Goal: Task Accomplishment & Management: Use online tool/utility

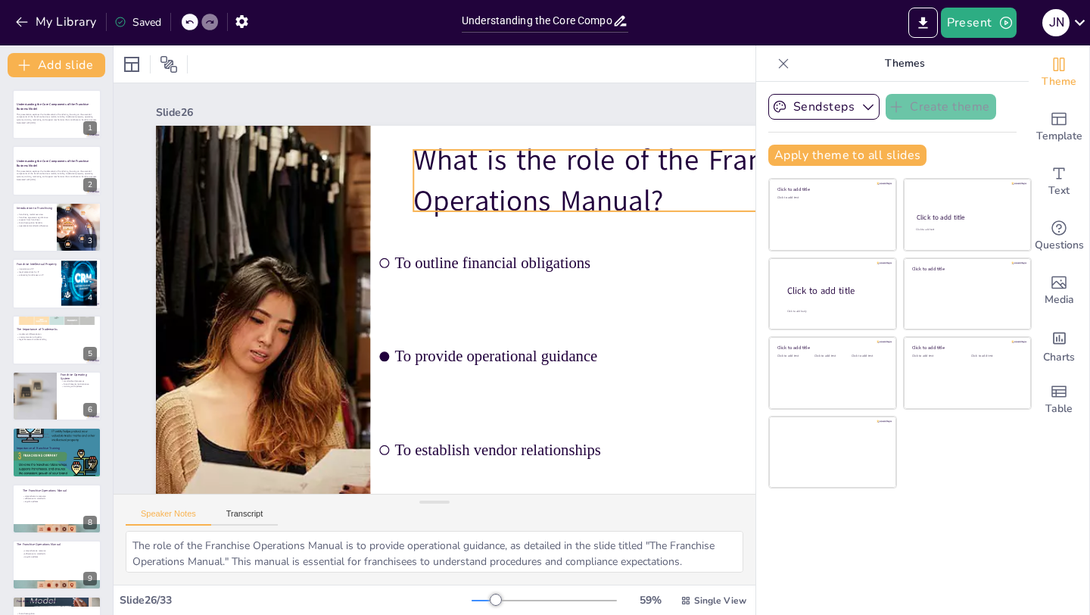
scroll to position [1211, 0]
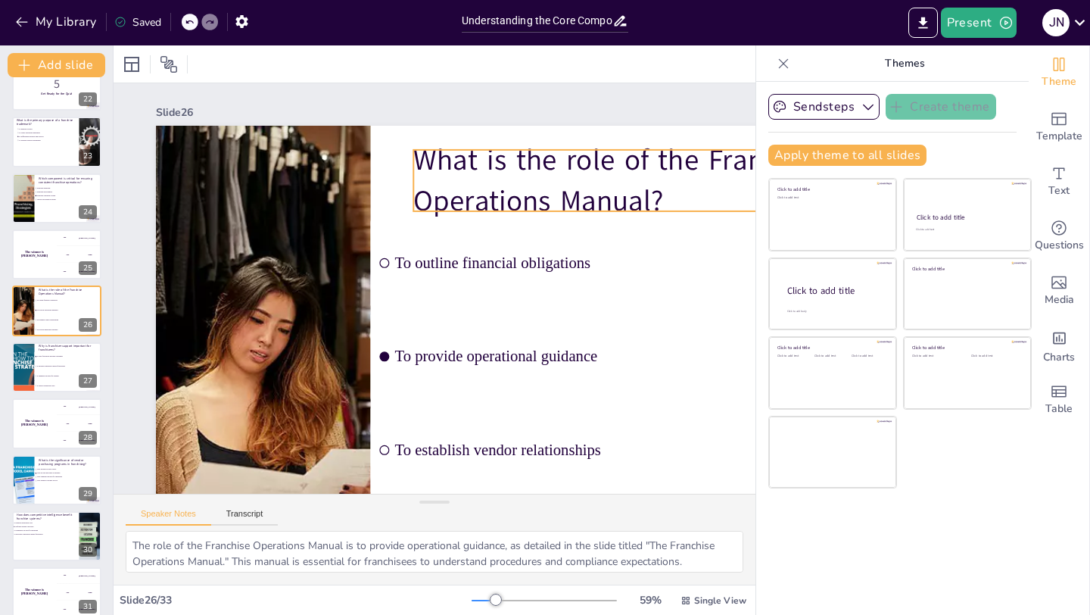
checkbox input "true"
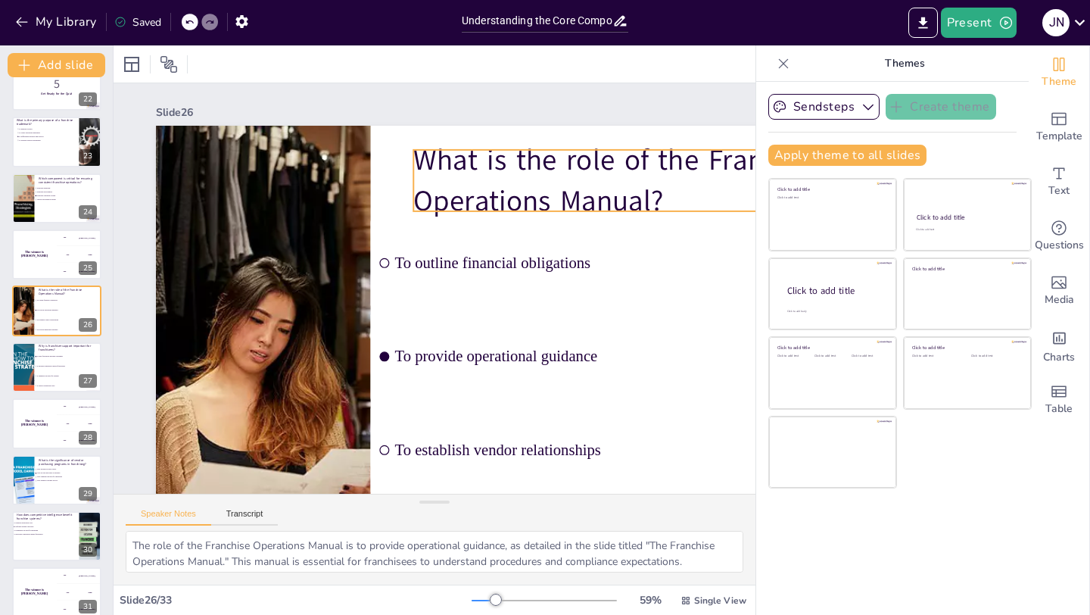
checkbox input "true"
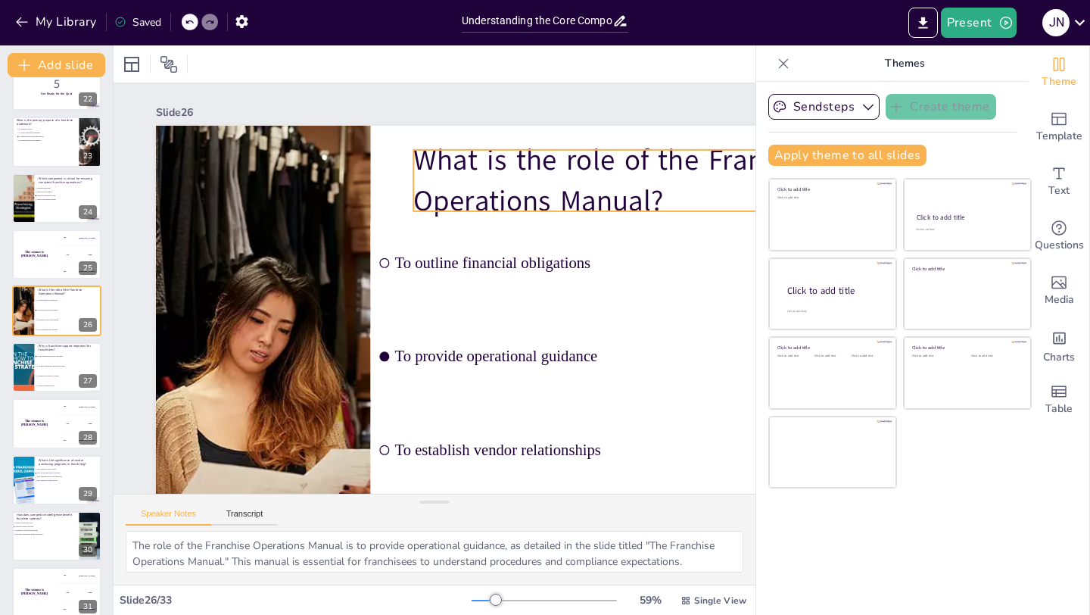
checkbox input "true"
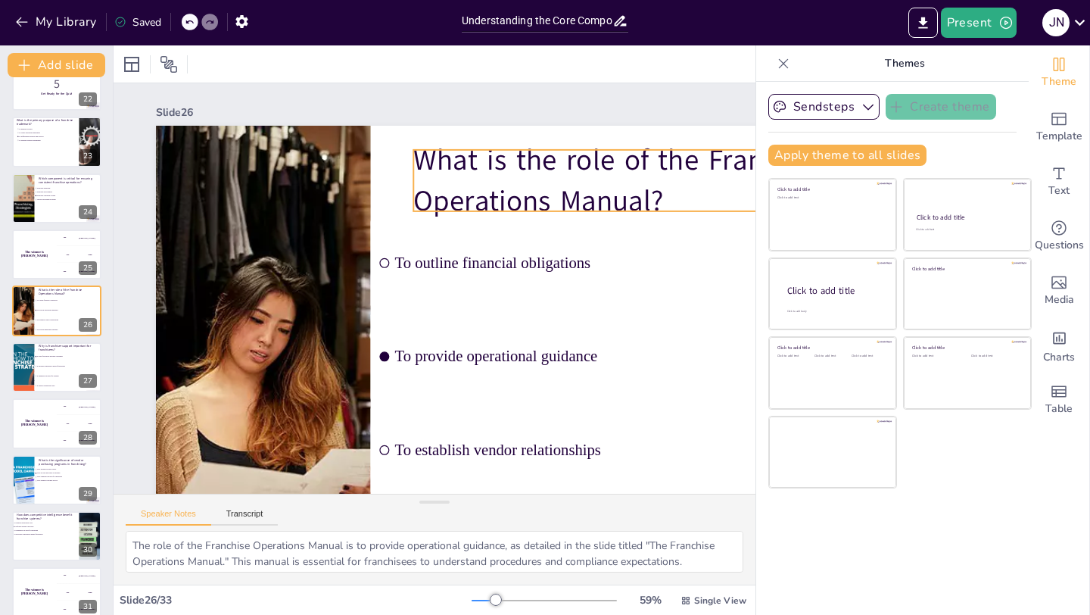
checkbox input "true"
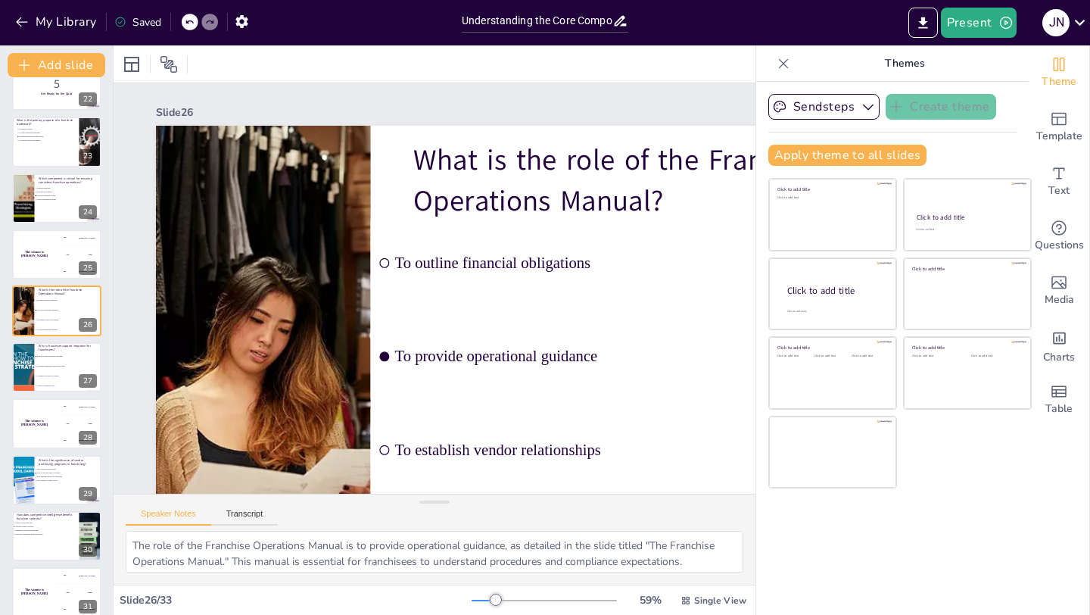
checkbox input "true"
